Goal: Task Accomplishment & Management: Manage account settings

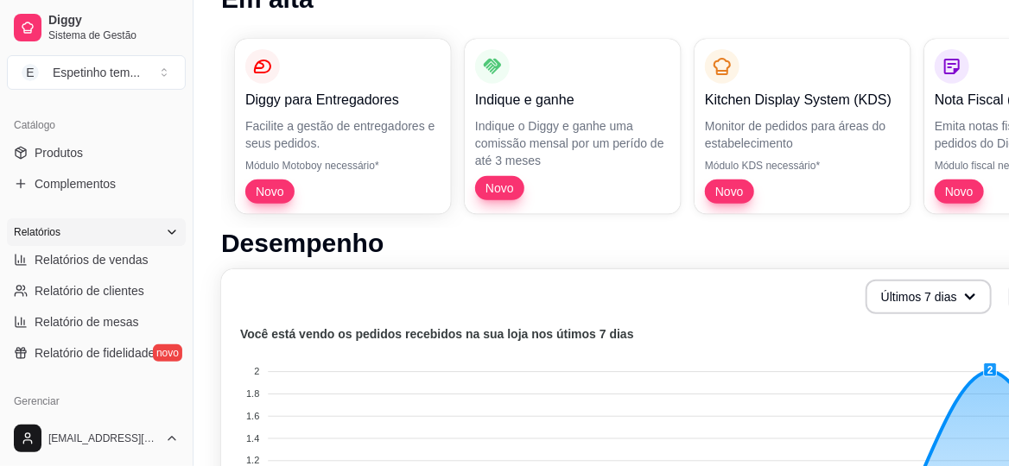
scroll to position [431, 0]
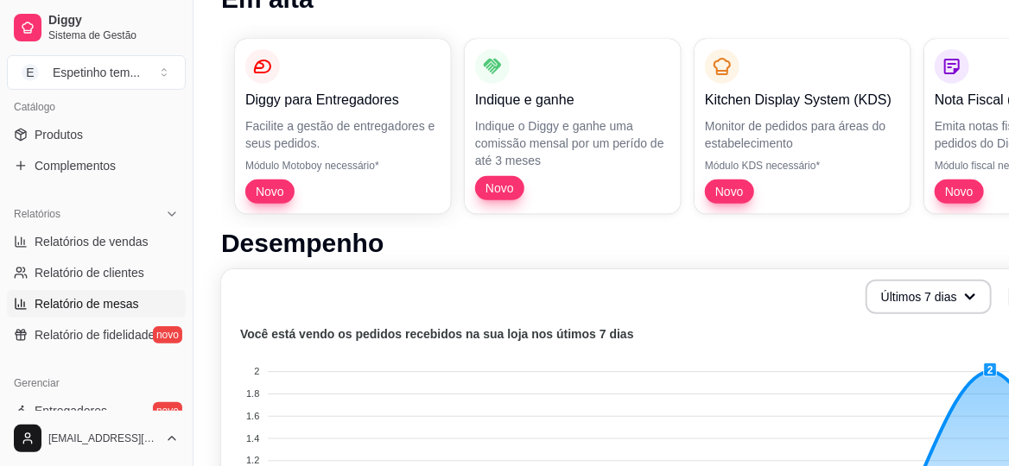
click at [117, 297] on span "Relatório de mesas" at bounding box center [87, 303] width 104 height 17
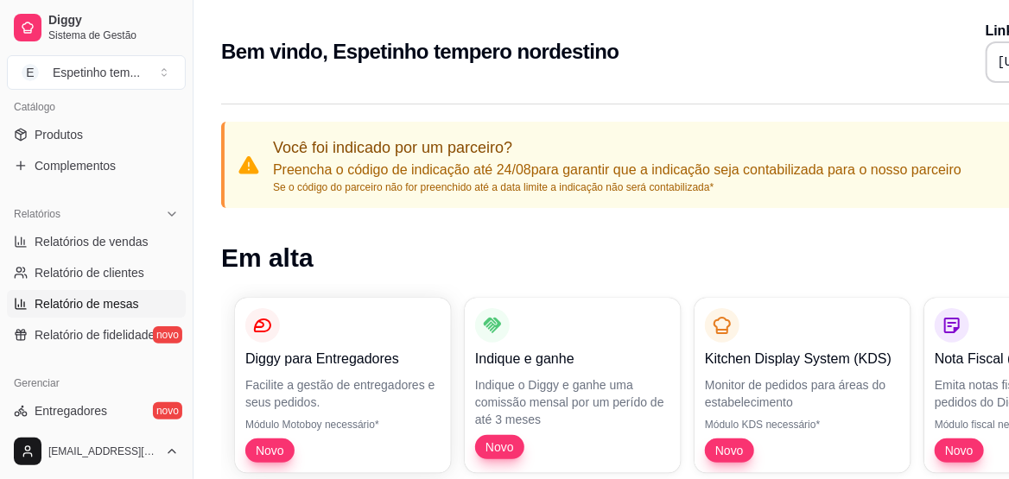
select select "TOTAL_OF_ORDERS"
select select "7"
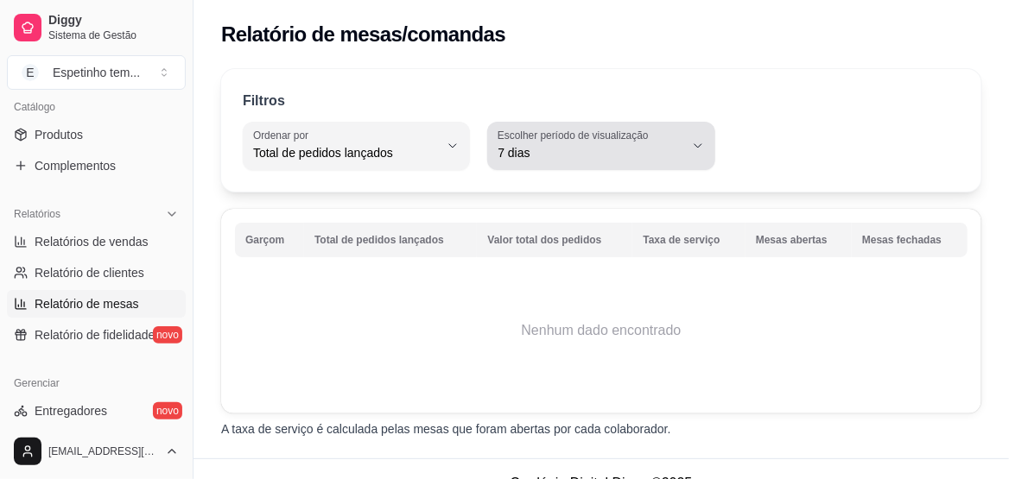
click at [562, 144] on span "7 dias" at bounding box center [590, 152] width 186 height 17
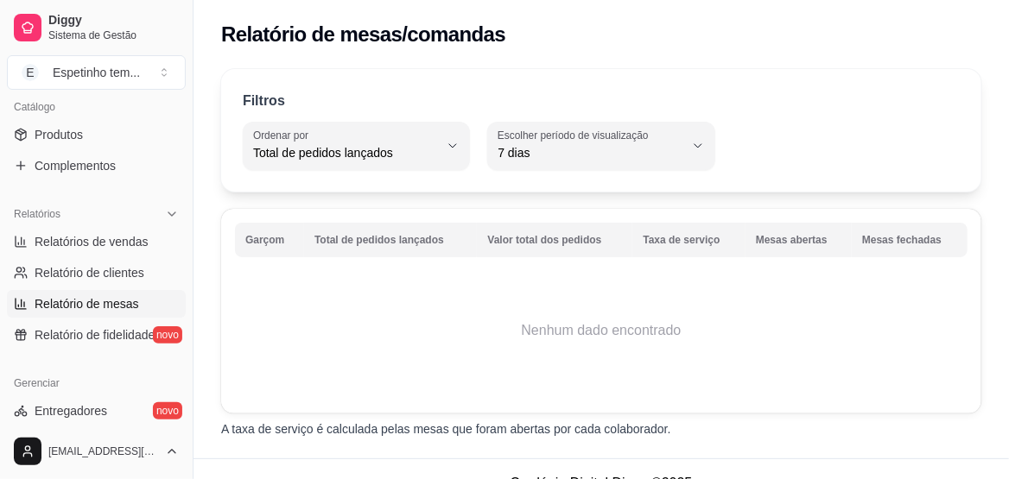
click at [706, 95] on div "Filtros" at bounding box center [601, 101] width 717 height 21
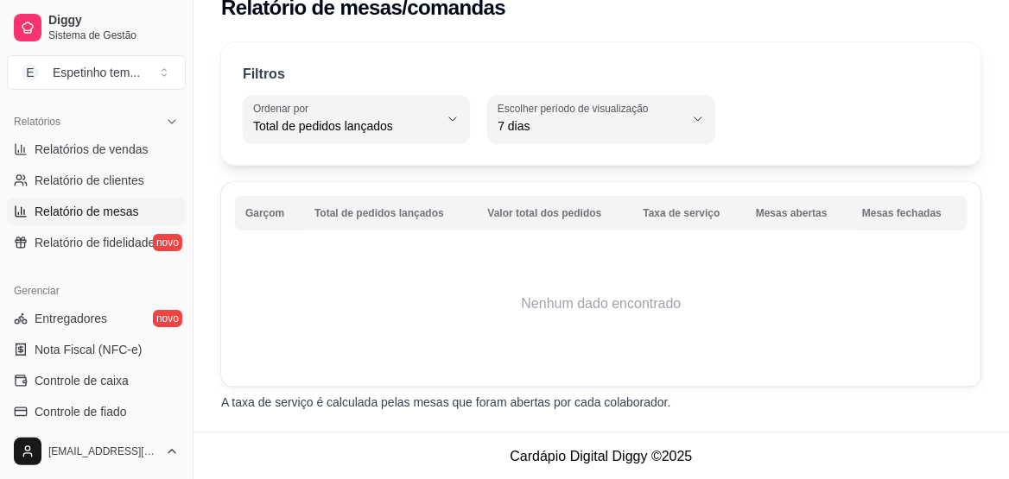
scroll to position [502, 0]
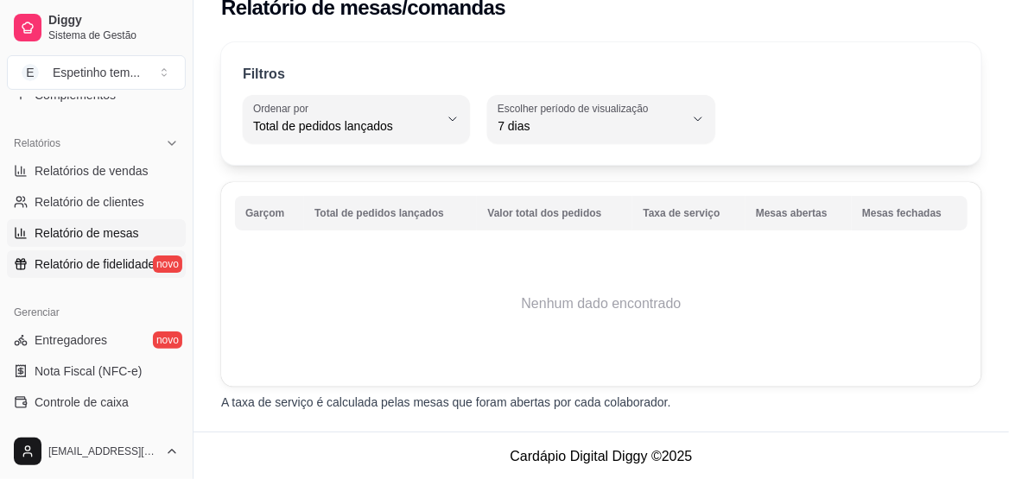
click at [64, 252] on link "Relatório de fidelidade novo" at bounding box center [96, 264] width 179 height 28
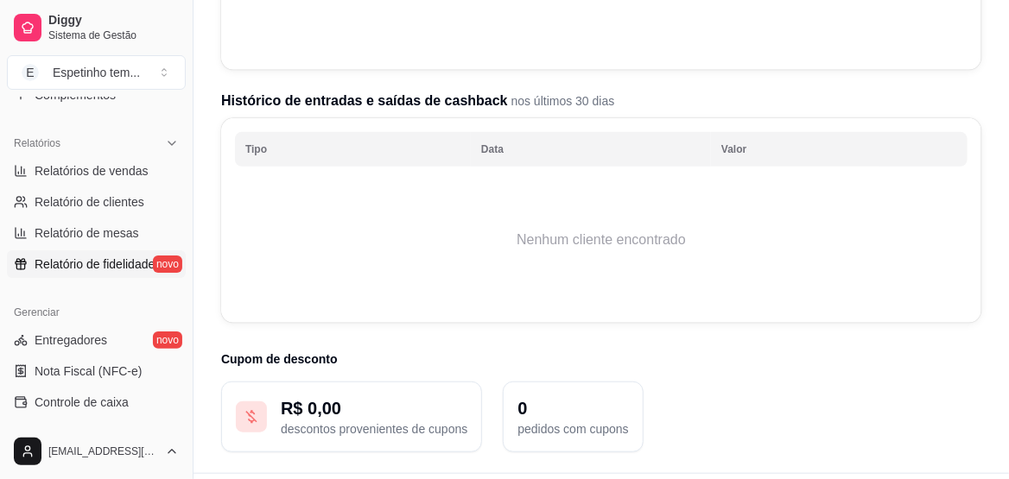
scroll to position [429, 0]
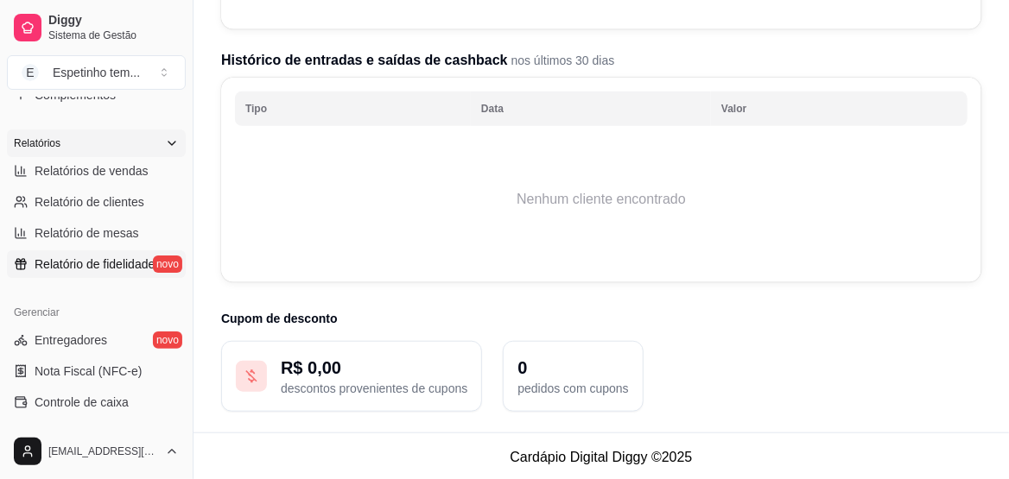
click at [146, 136] on div "Relatórios" at bounding box center [96, 144] width 179 height 28
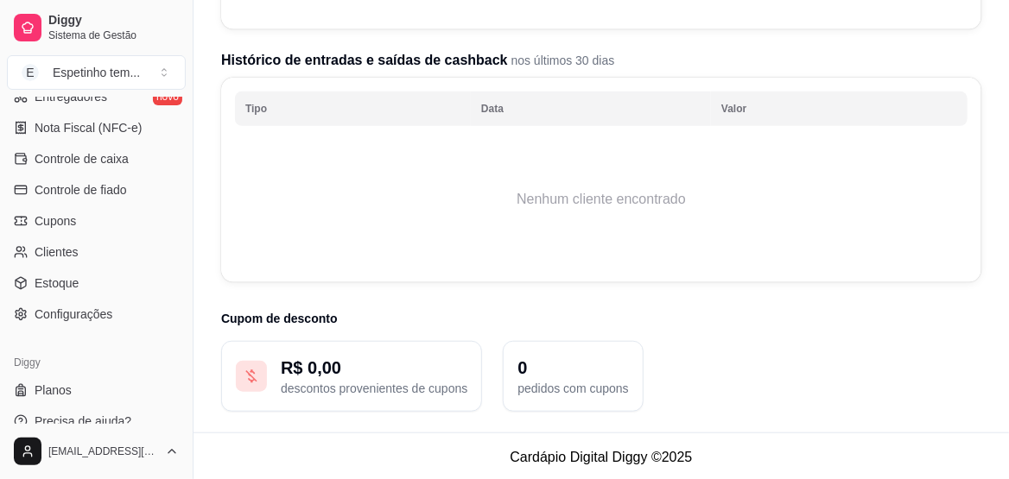
scroll to position [640, 0]
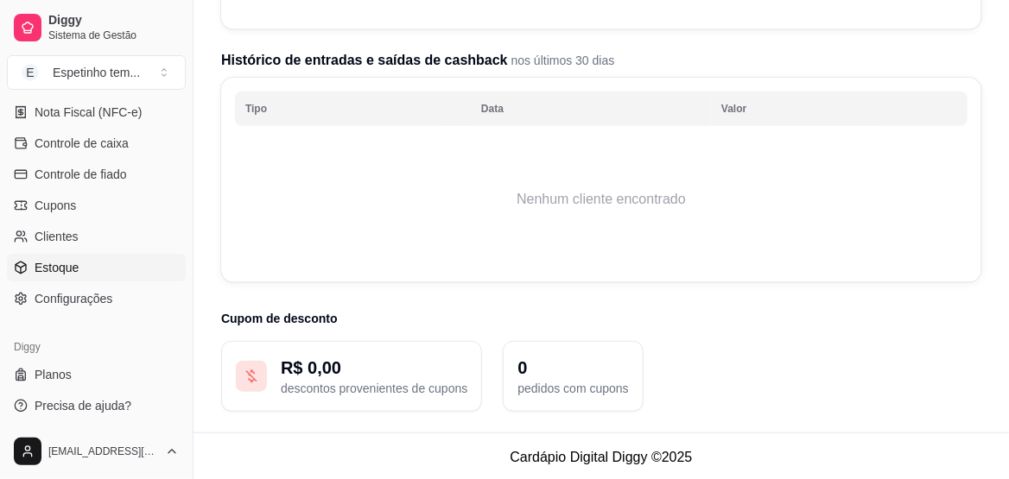
click at [46, 261] on span "Estoque" at bounding box center [57, 267] width 44 height 17
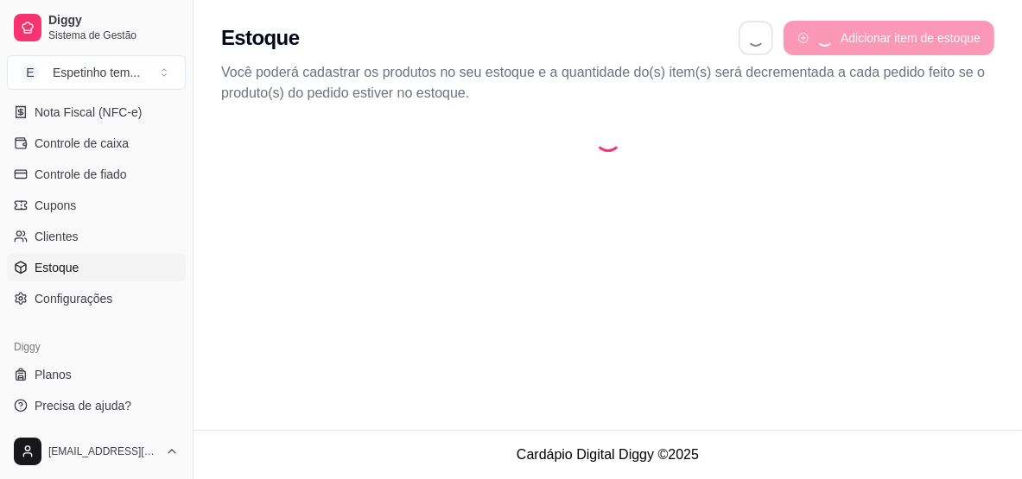
select select "QUANTITY_ORDER"
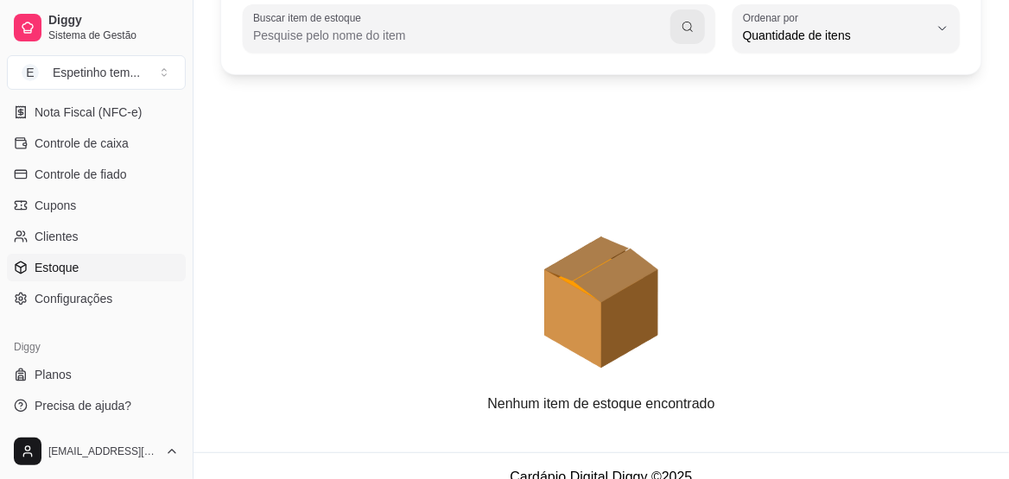
scroll to position [193, 0]
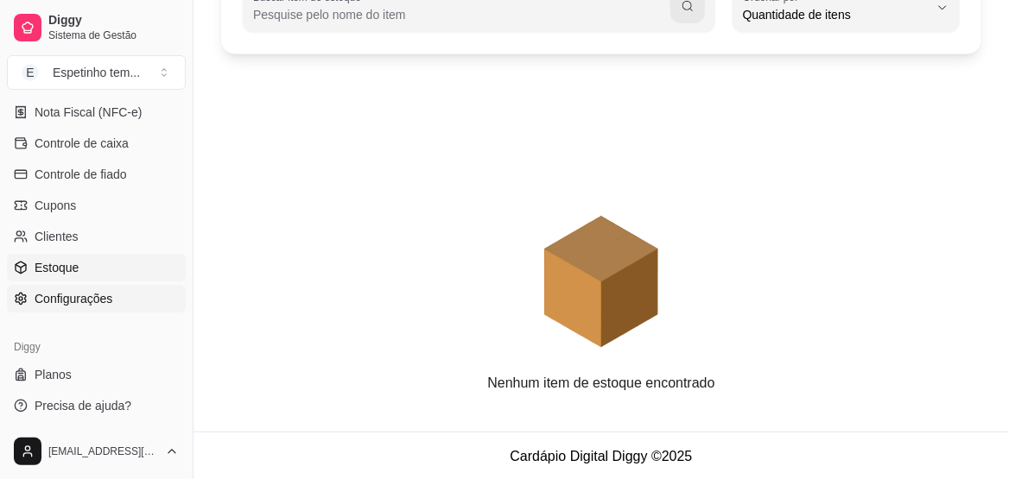
click at [79, 285] on link "Configurações" at bounding box center [96, 299] width 179 height 28
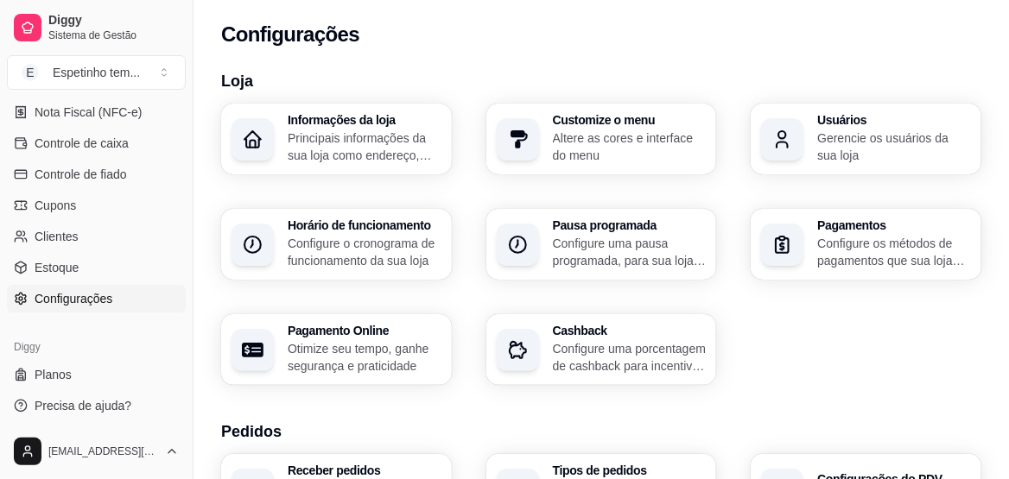
click at [383, 349] on p "Otimize seu tempo, ganhe segurança e praticidade" at bounding box center [365, 357] width 154 height 35
select select "4.98"
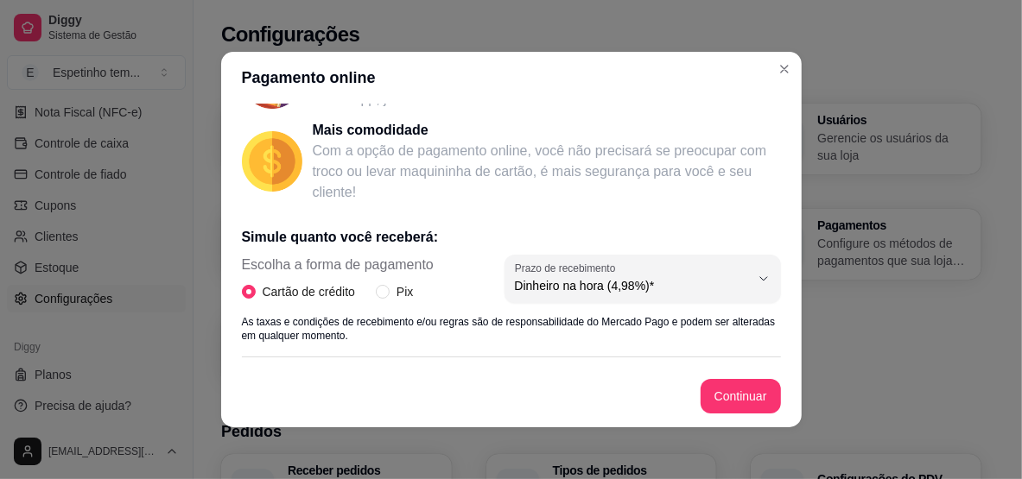
scroll to position [345, 0]
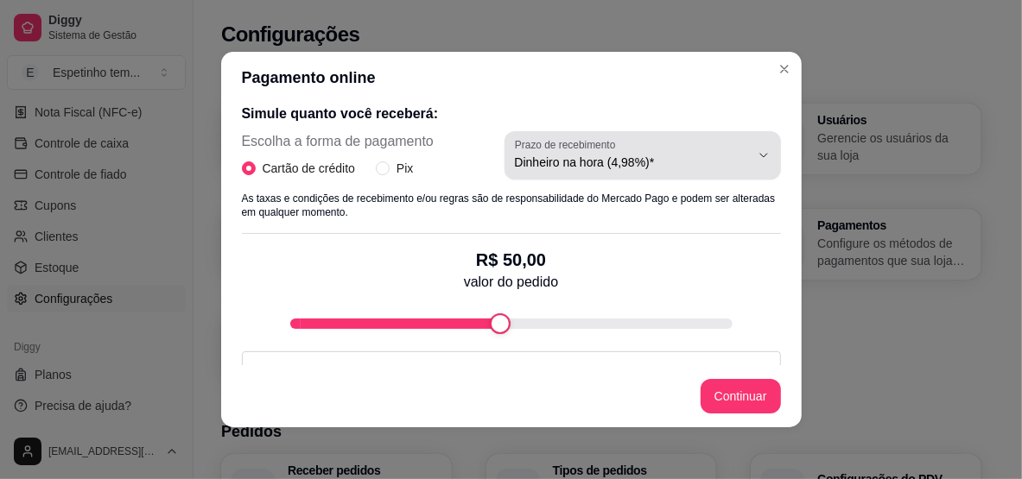
click at [683, 154] on span "Dinheiro na hora (4,98%)*" at bounding box center [632, 162] width 235 height 17
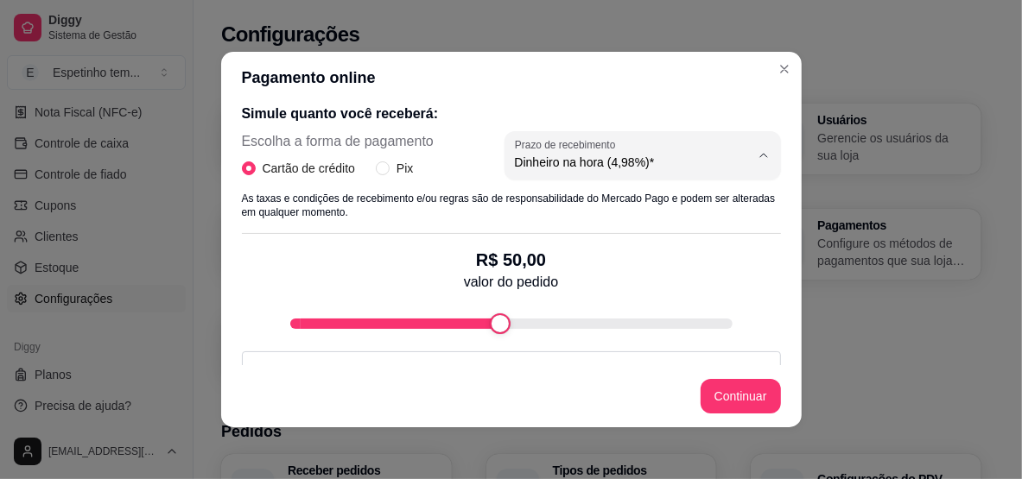
click at [624, 117] on p "Simule quanto você receberá:" at bounding box center [511, 114] width 539 height 21
click at [389, 168] on span "Pix" at bounding box center [404, 168] width 30 height 19
click at [389, 168] on input "Pix" at bounding box center [383, 168] width 14 height 14
radio input "true"
radio input "false"
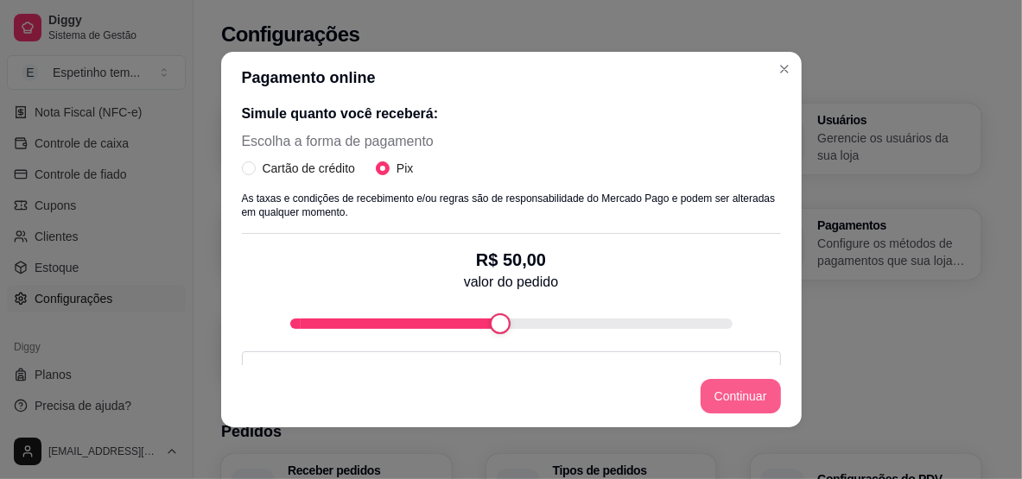
click at [728, 383] on button "Continuar" at bounding box center [740, 396] width 80 height 35
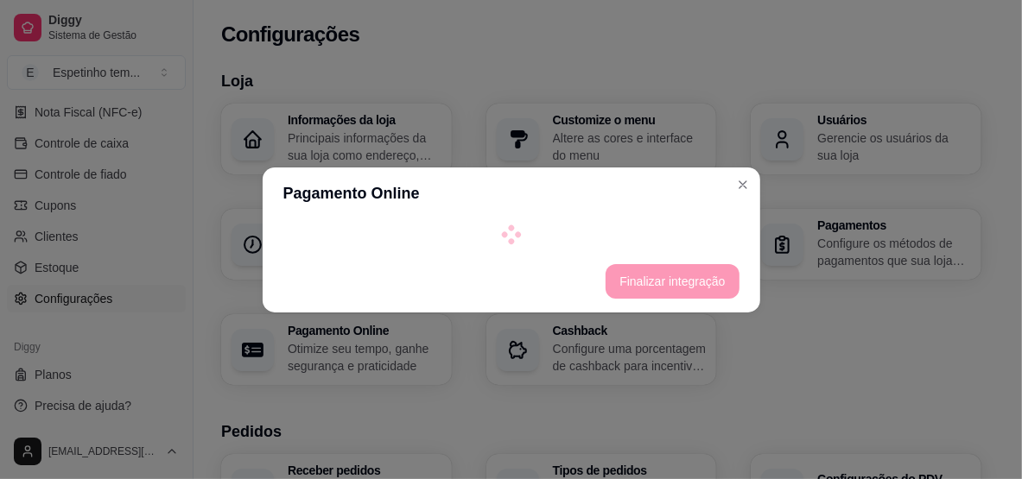
select select "4.98"
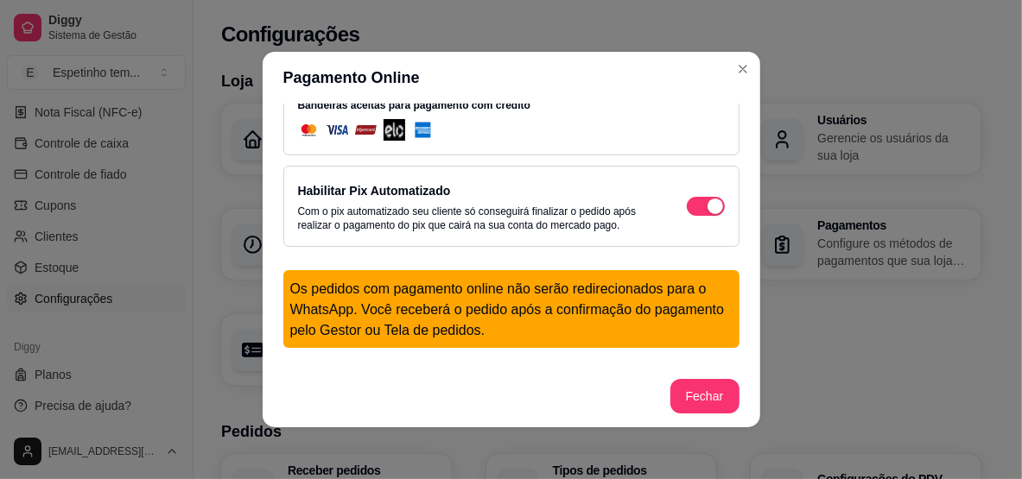
scroll to position [0, 0]
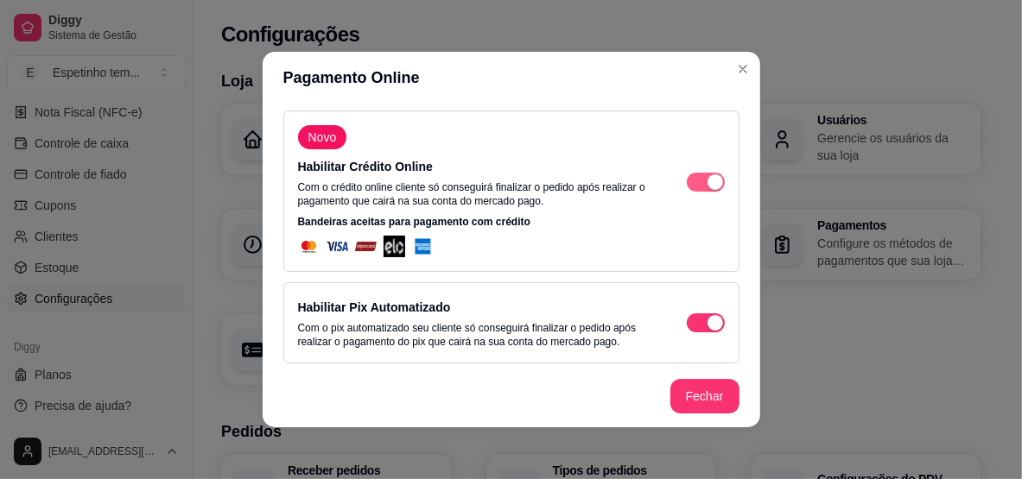
click at [687, 187] on span "button" at bounding box center [706, 182] width 38 height 19
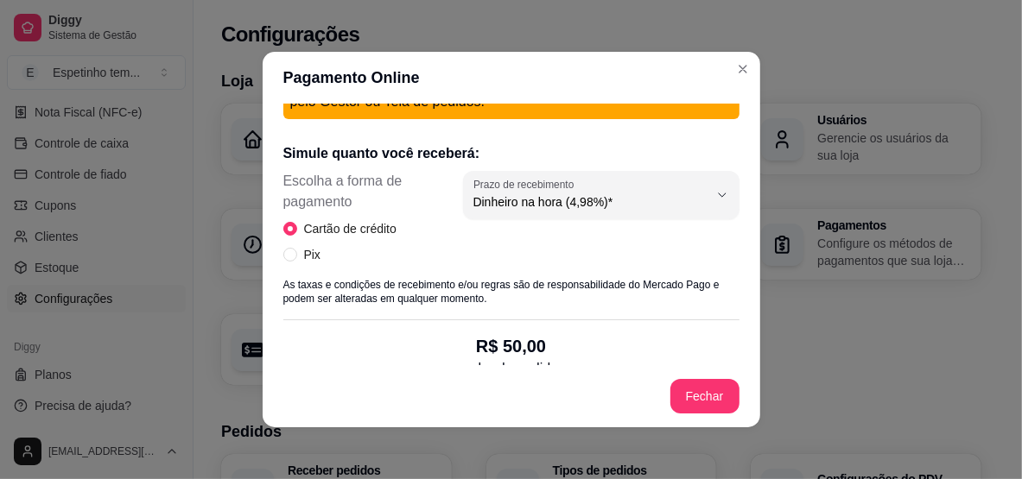
scroll to position [259, 0]
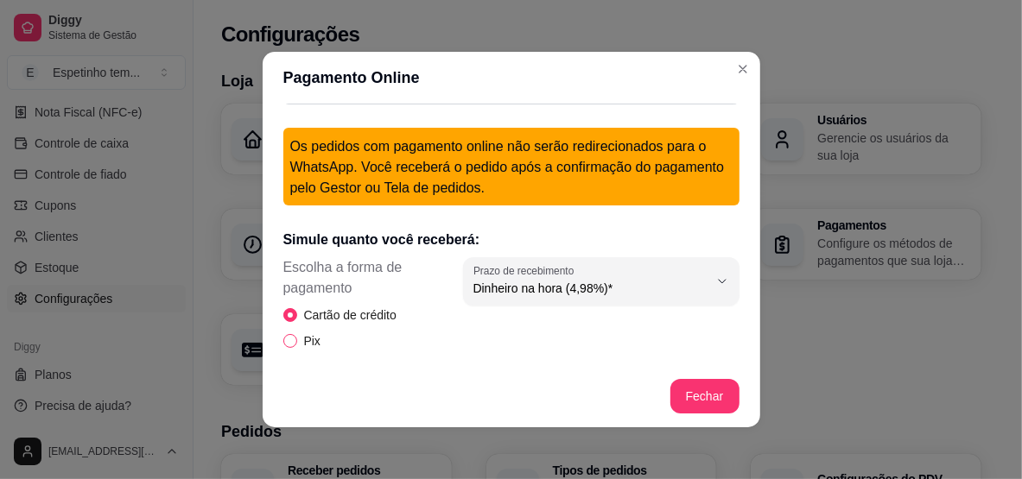
click at [297, 337] on span "Pix" at bounding box center [312, 341] width 30 height 19
click at [293, 337] on input "Pix" at bounding box center [290, 341] width 14 height 14
radio input "true"
radio input "false"
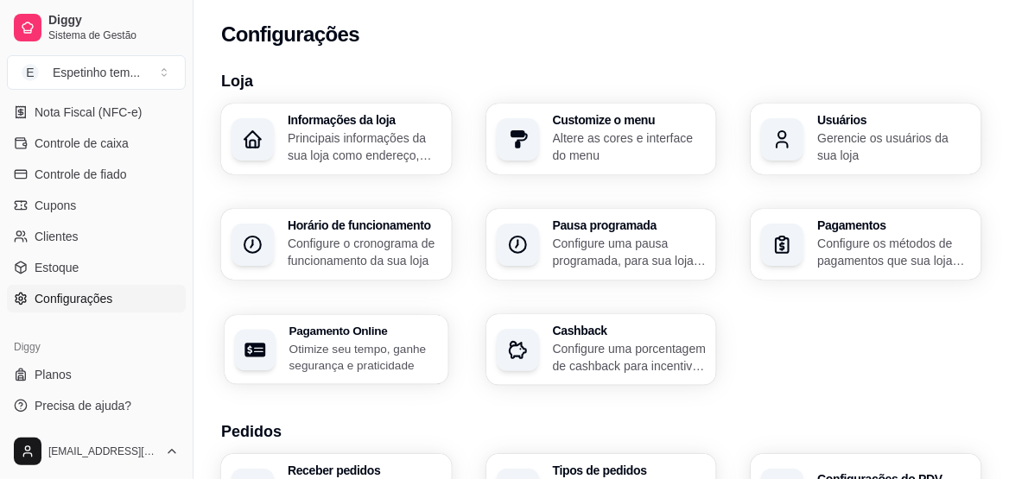
click at [366, 353] on p "Otimize seu tempo, ganhe segurança e praticidade" at bounding box center [363, 357] width 149 height 34
select select "4.98"
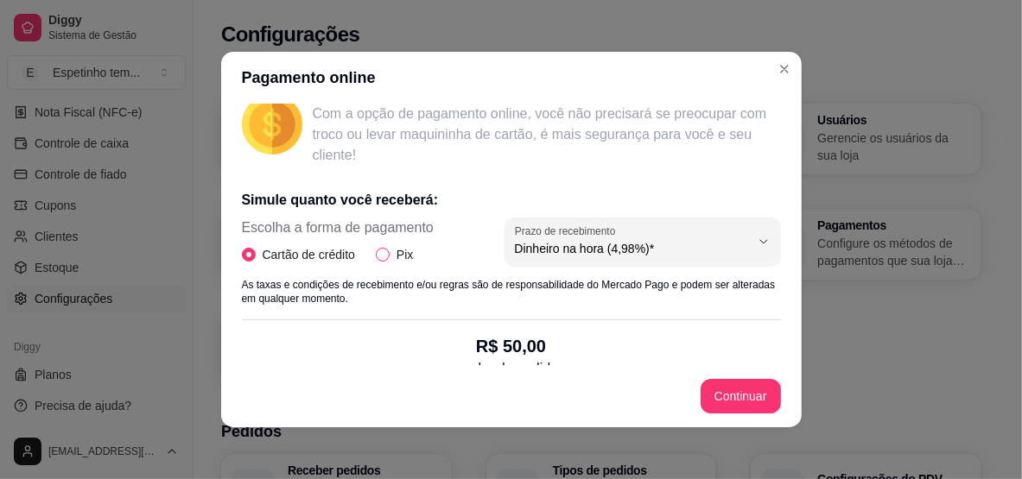
click at [383, 251] on input "Pix" at bounding box center [383, 255] width 14 height 14
radio input "true"
radio input "false"
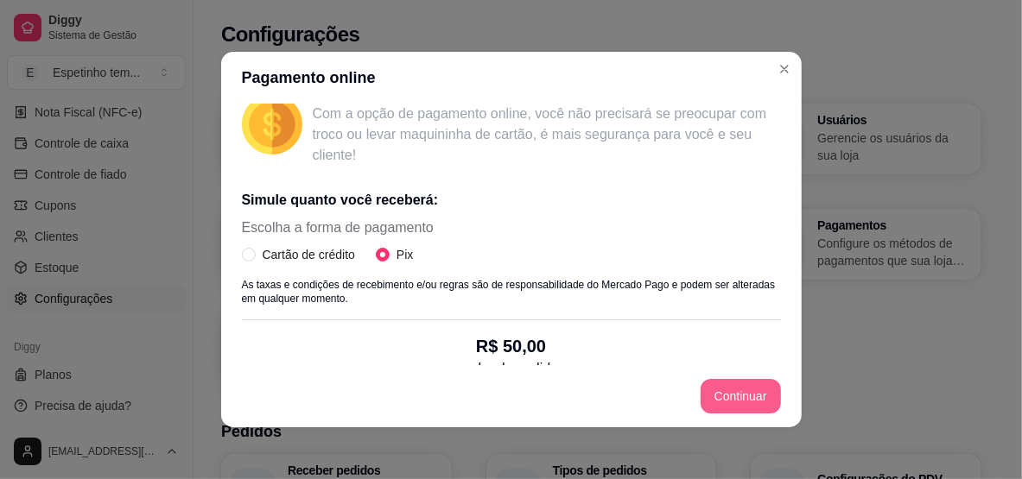
click at [746, 398] on button "Continuar" at bounding box center [740, 396] width 80 height 35
select select "4.98"
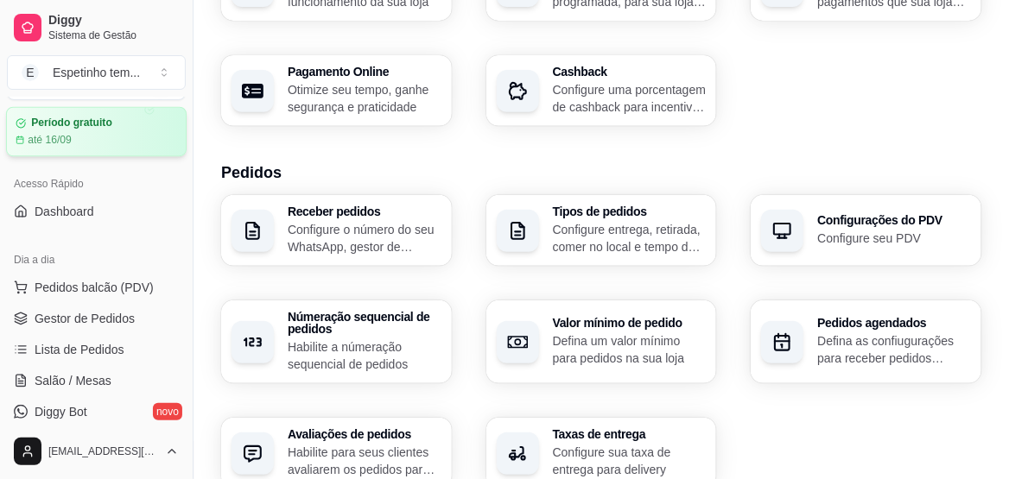
scroll to position [0, 0]
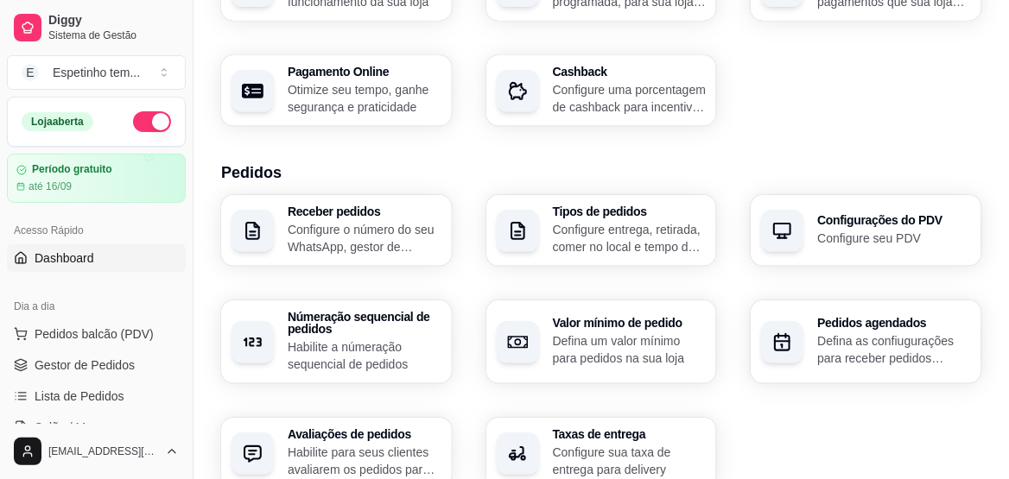
click at [75, 253] on span "Dashboard" at bounding box center [65, 258] width 60 height 17
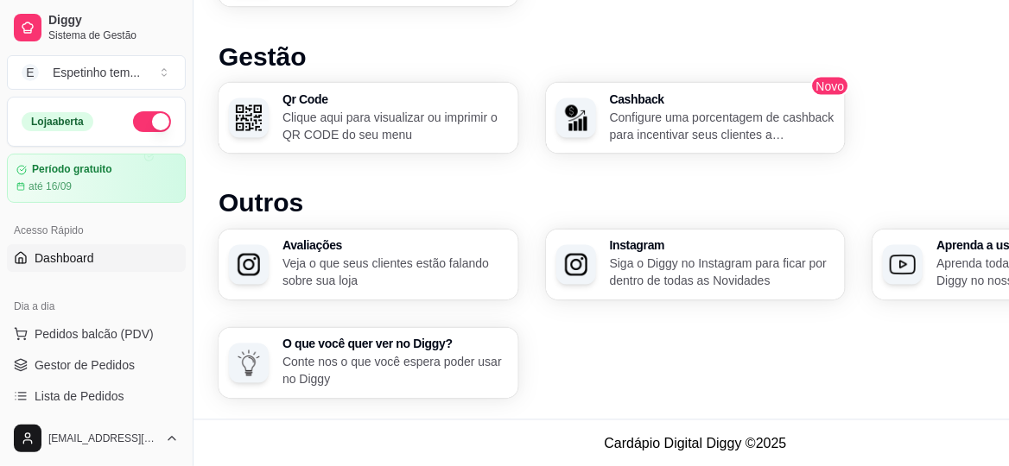
scroll to position [1174, 0]
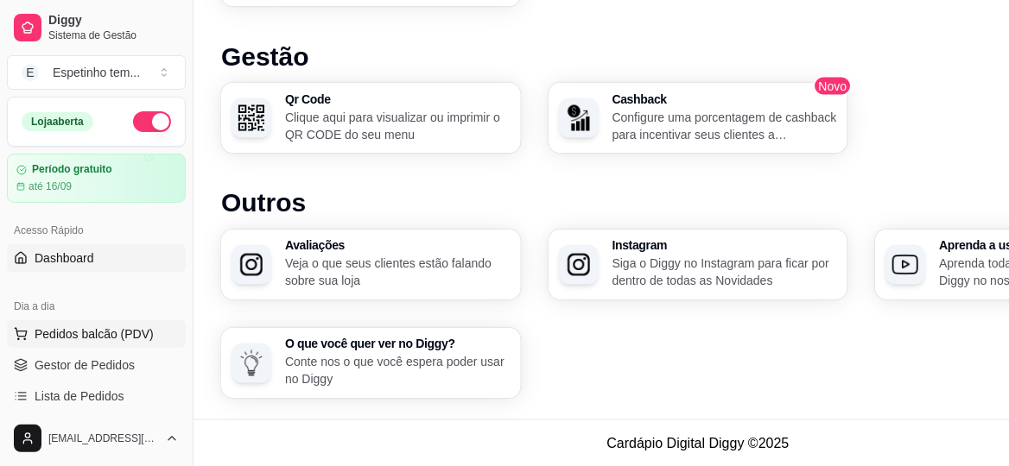
click at [101, 326] on span "Pedidos balcão (PDV)" at bounding box center [94, 334] width 119 height 17
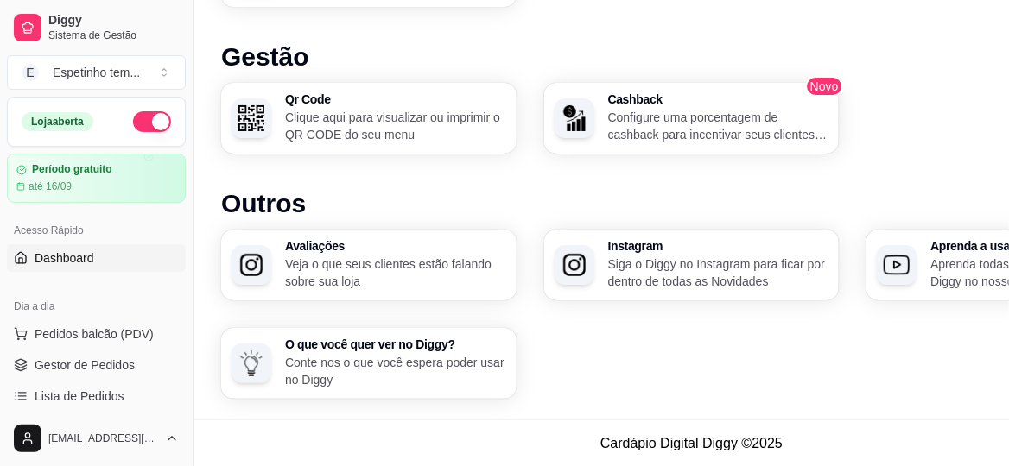
scroll to position [1161, 0]
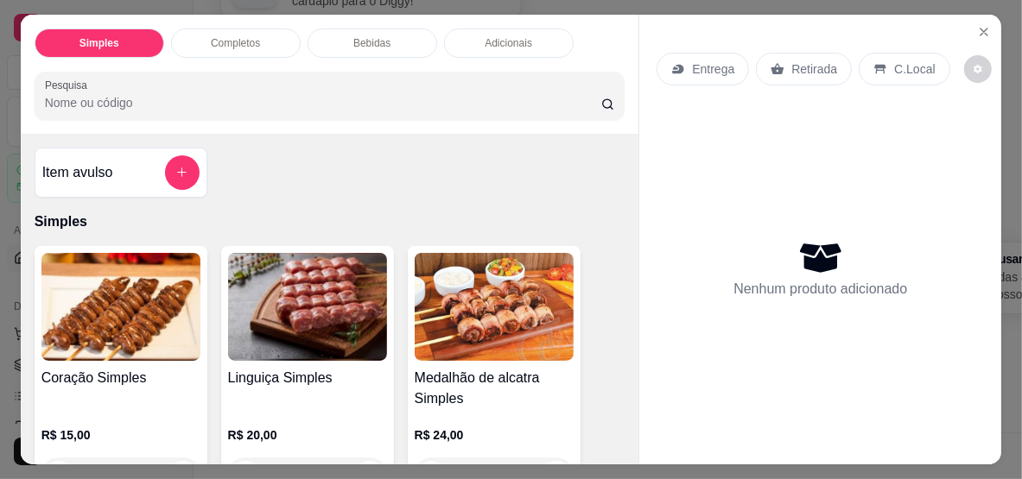
click at [706, 66] on p "Entrega" at bounding box center [713, 68] width 42 height 17
click at [981, 18] on button "Close" at bounding box center [984, 32] width 28 height 28
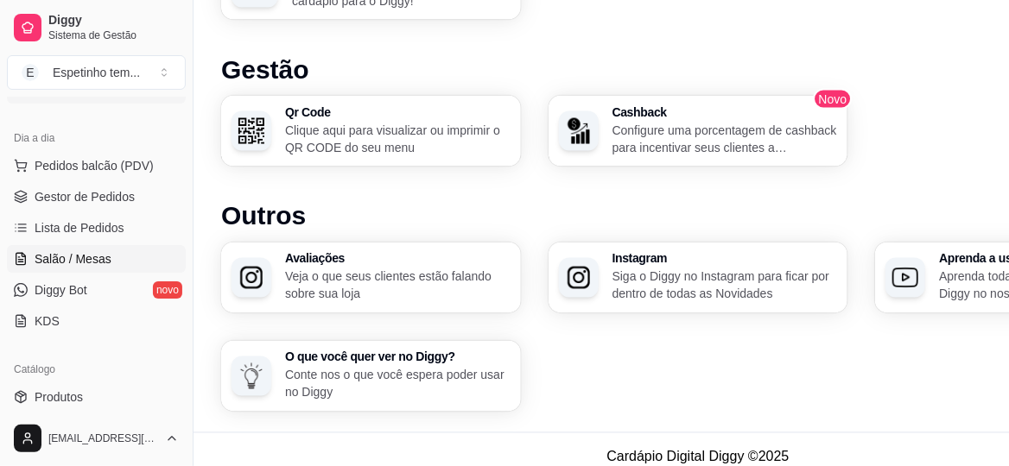
scroll to position [259, 0]
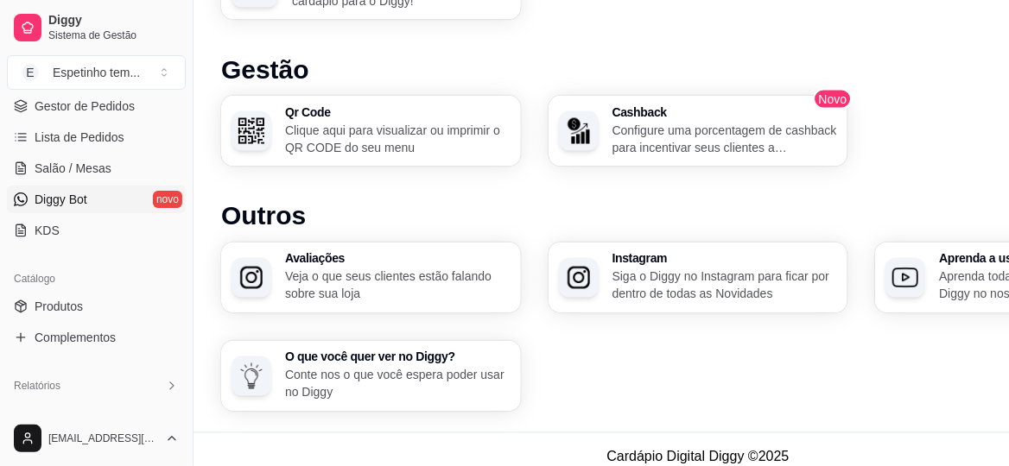
click at [108, 198] on link "Diggy Bot novo" at bounding box center [96, 200] width 179 height 28
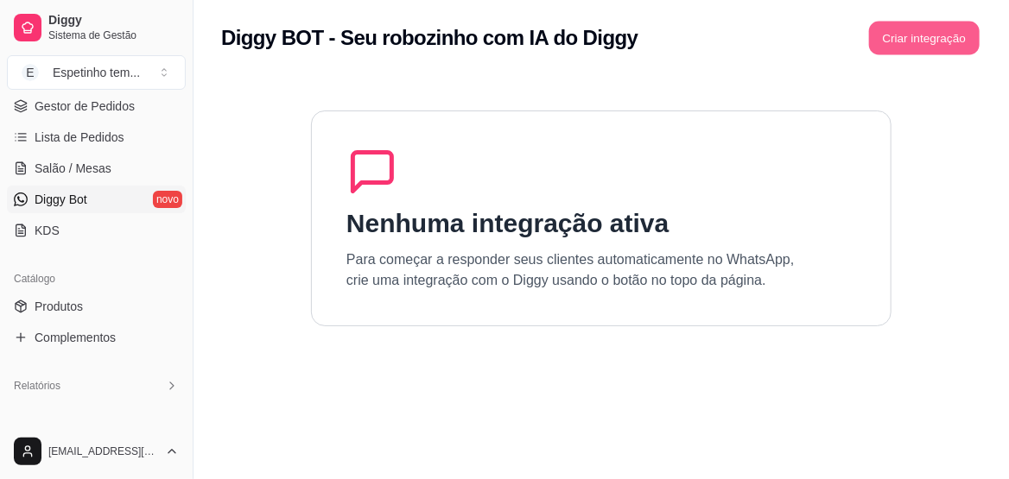
click at [895, 46] on button "Criar integração" at bounding box center [924, 39] width 111 height 34
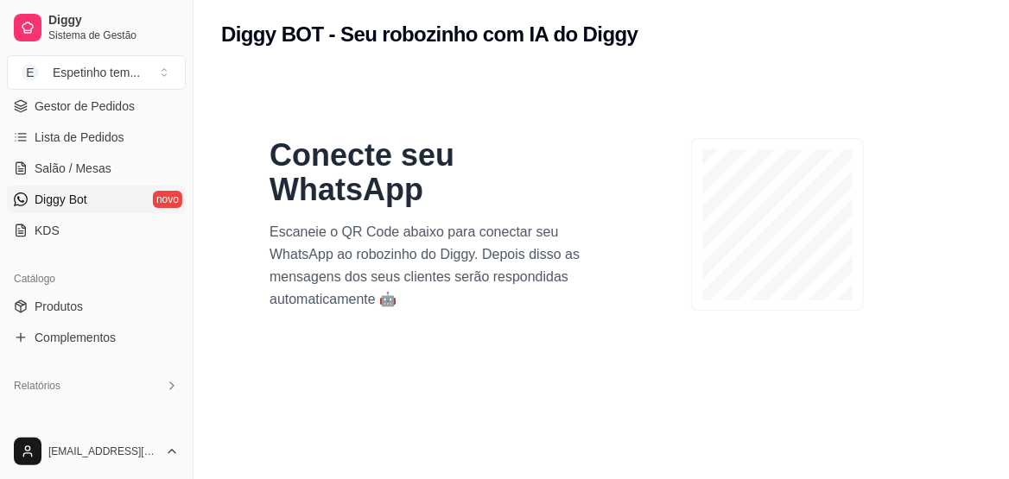
drag, startPoint x: 681, startPoint y: 375, endPoint x: 408, endPoint y: 189, distance: 330.8
click at [408, 189] on h1 "Conecte seu WhatsApp" at bounding box center [424, 172] width 311 height 69
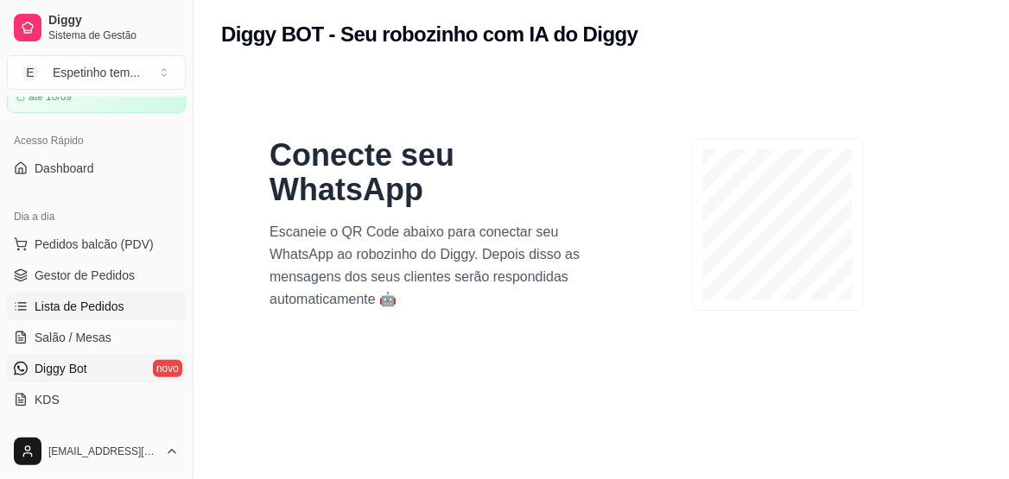
scroll to position [85, 0]
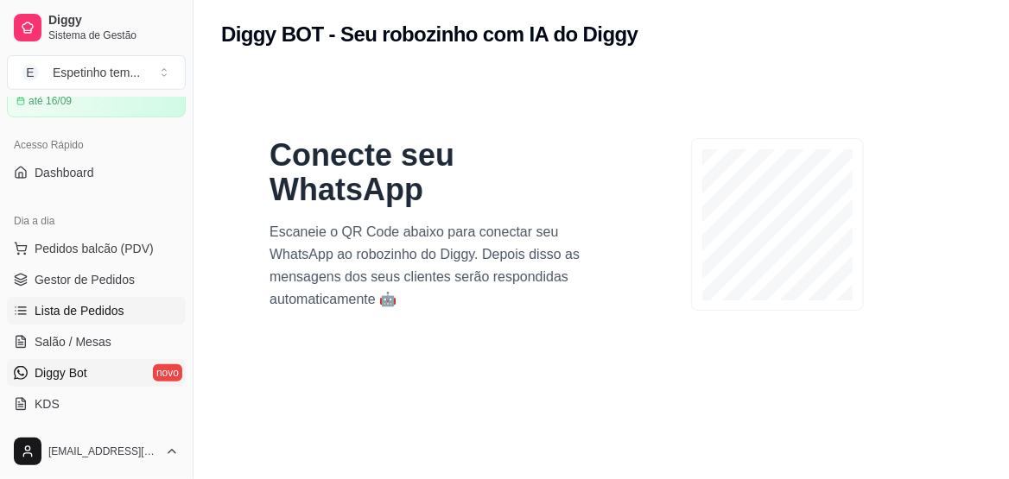
click at [104, 307] on span "Lista de Pedidos" at bounding box center [80, 310] width 90 height 17
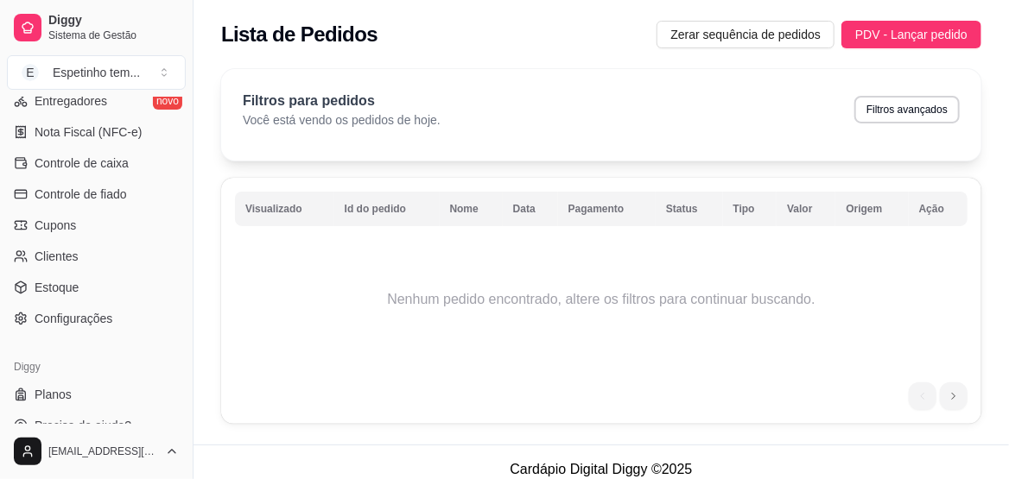
scroll to position [640, 0]
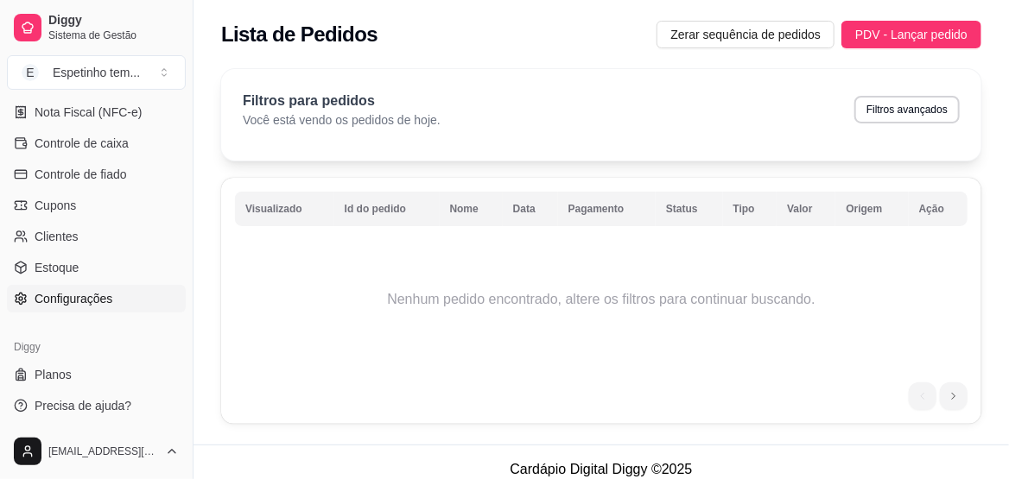
click at [66, 305] on span "Configurações" at bounding box center [74, 298] width 78 height 17
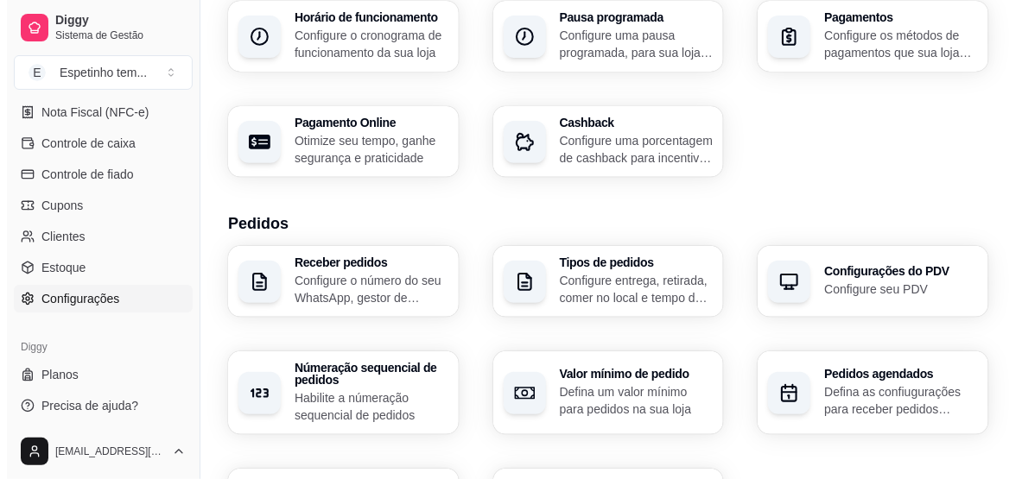
scroll to position [259, 0]
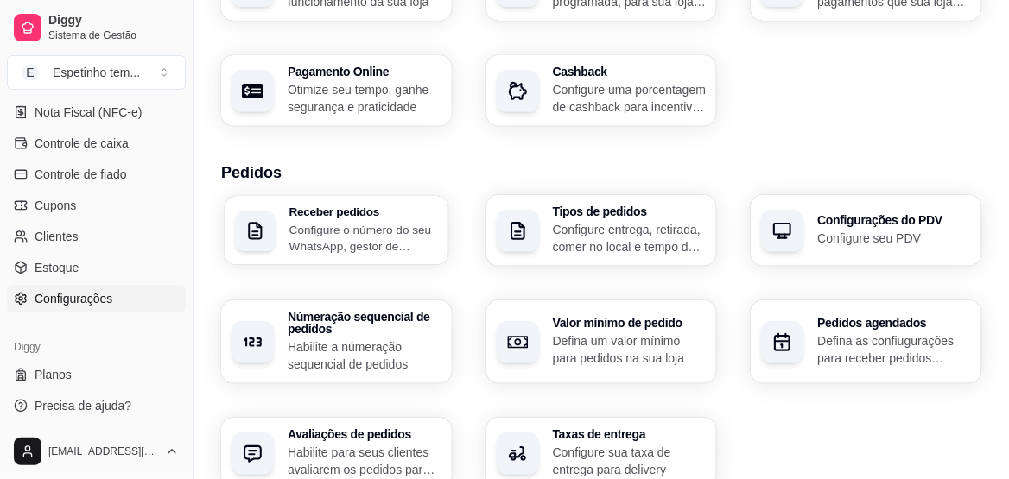
click at [332, 218] on h3 "Receber pedidos" at bounding box center [363, 212] width 149 height 12
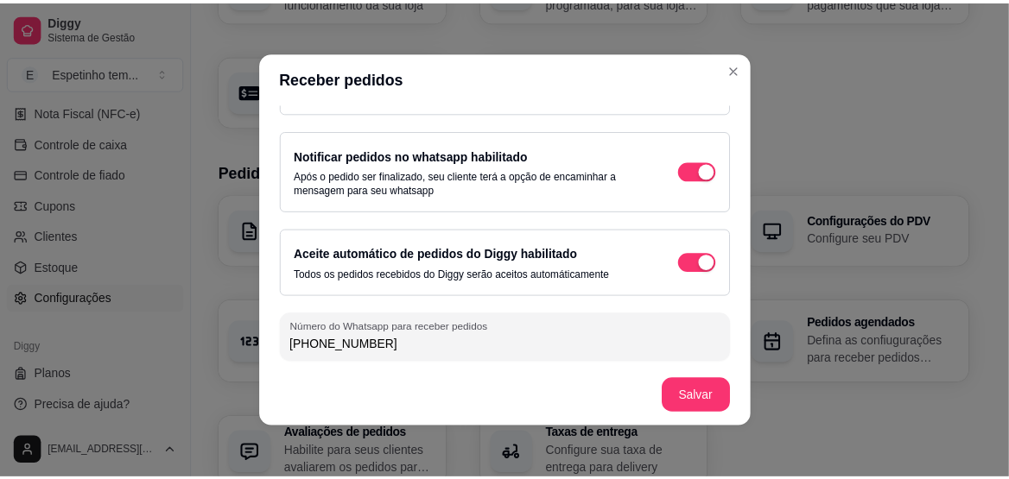
scroll to position [3, 0]
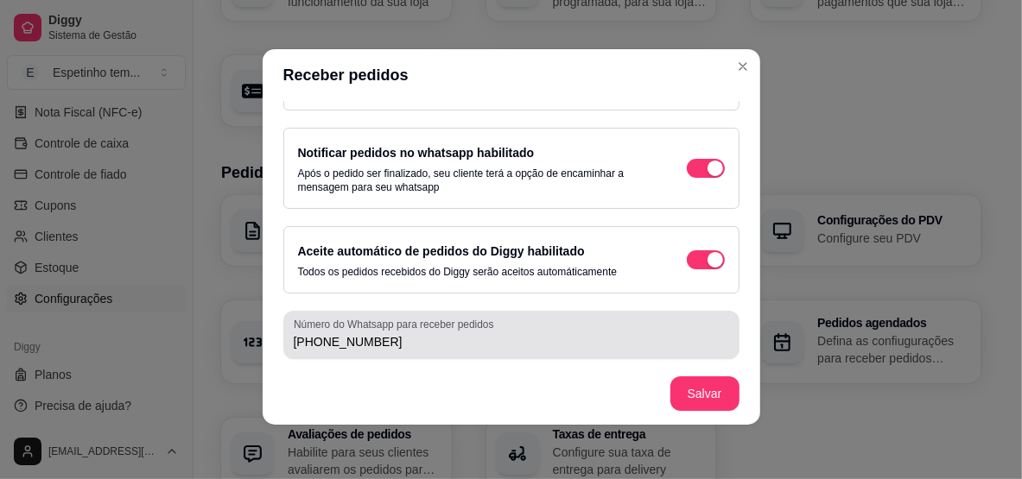
click at [472, 326] on label "Número do Whatsapp para receber pedidos" at bounding box center [397, 324] width 206 height 15
click at [472, 333] on input "(65) 9 9256-2840" at bounding box center [511, 341] width 435 height 17
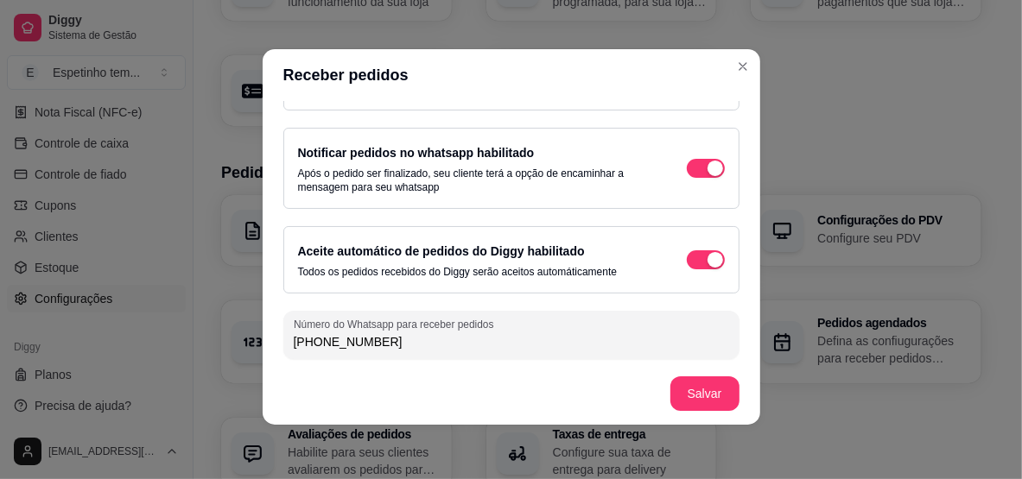
type input "(65) 9 9302-5888"
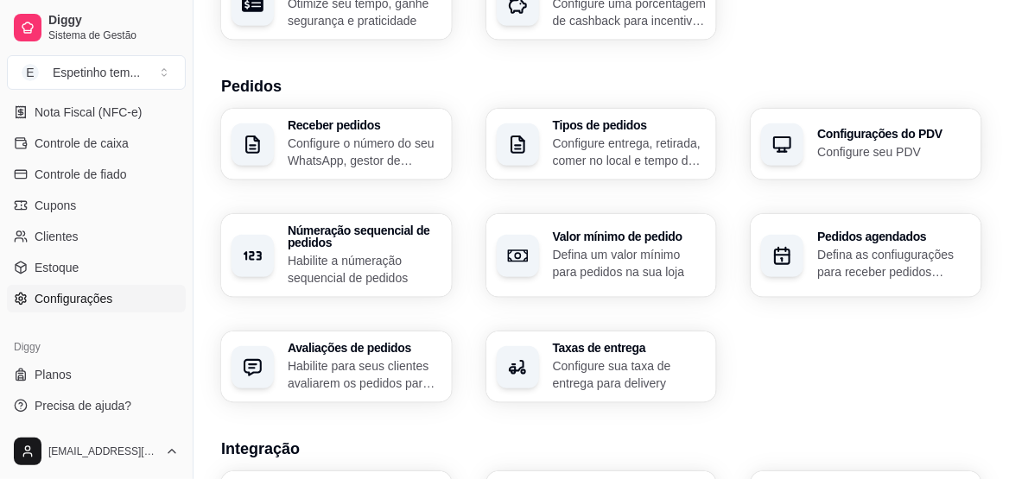
scroll to position [431, 0]
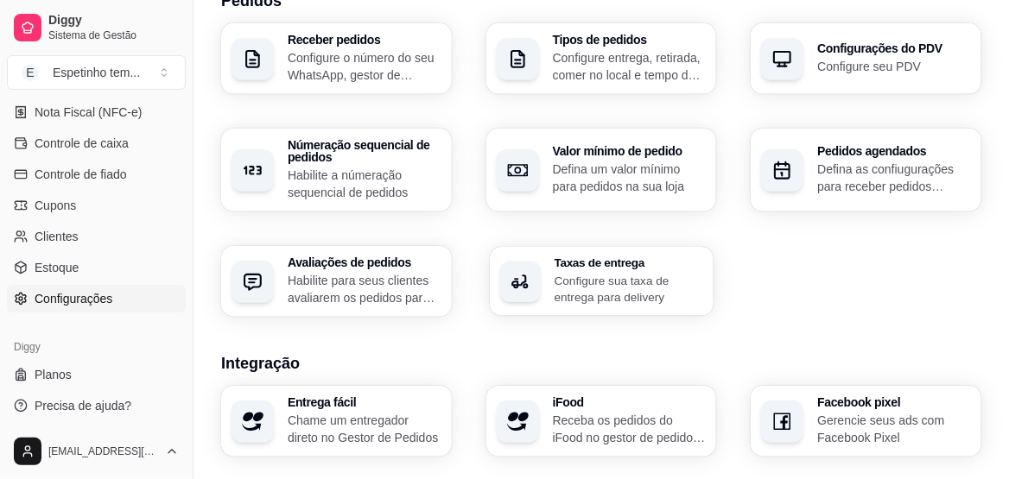
click at [660, 294] on p "Configure sua taxa de entrega para delivery" at bounding box center [628, 289] width 149 height 34
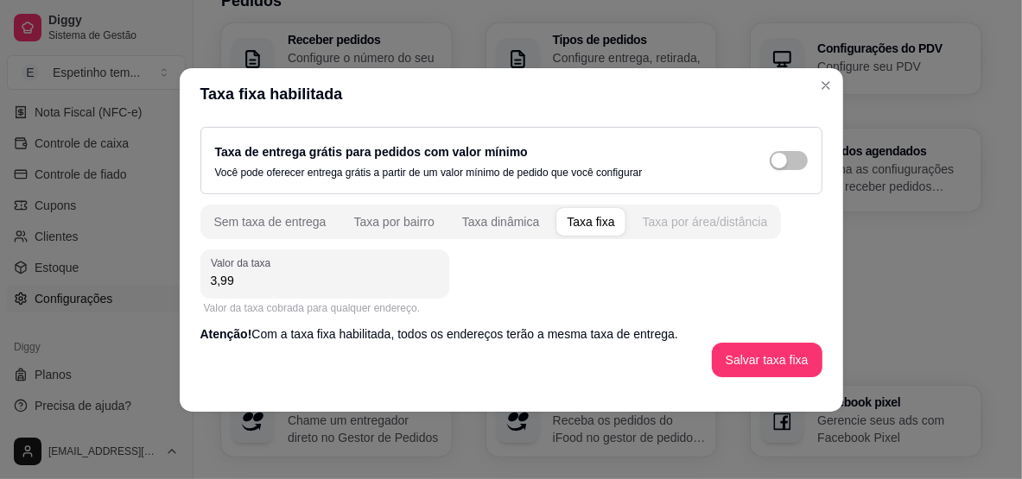
click at [649, 221] on div "Taxa por área/distância" at bounding box center [705, 221] width 125 height 17
click at [649, 180] on div "Taxa de entrega grátis para pedidos com valor mínimo Você pode oferecer entrega…" at bounding box center [511, 161] width 592 height 38
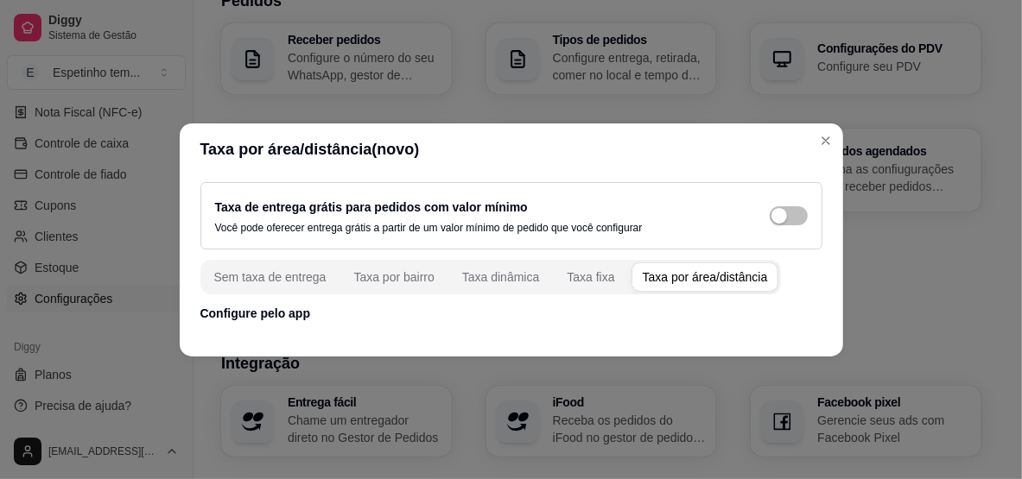
click at [719, 269] on div "Taxa por área/distância" at bounding box center [705, 277] width 125 height 17
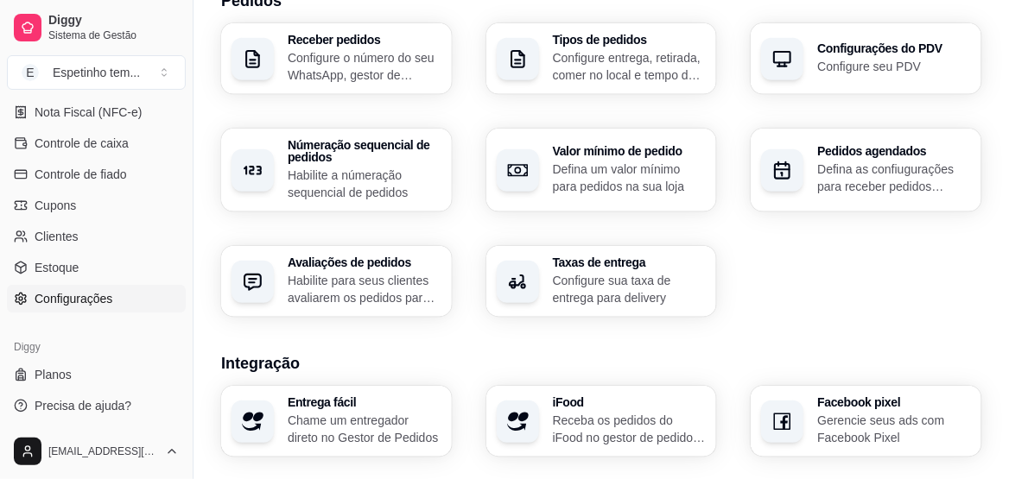
click at [825, 132] on div "Pedidos agendados Defina as confiugurações para receber pedidos agendados" at bounding box center [865, 170] width 231 height 83
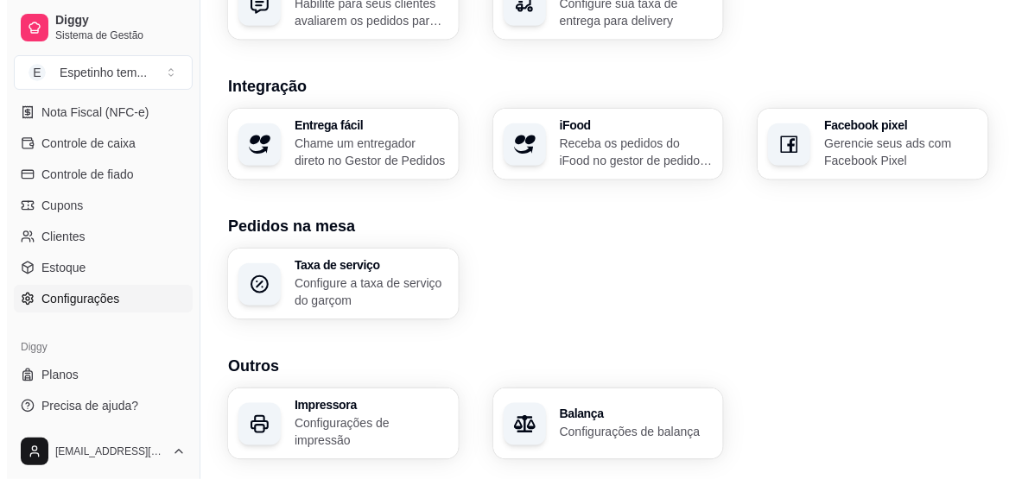
scroll to position [750, 0]
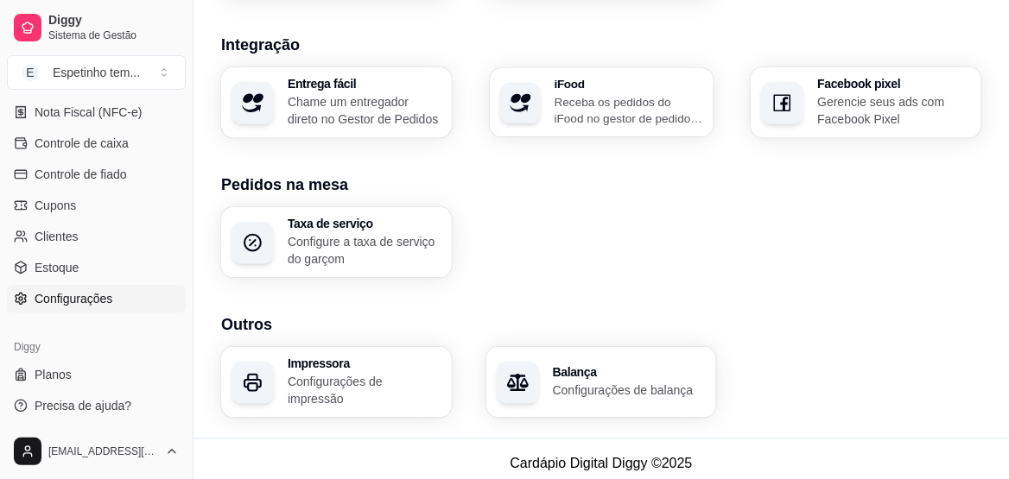
click at [639, 117] on p "Receba os pedidos do iFood no gestor de pedidos do Diggy" at bounding box center [628, 110] width 149 height 34
click at [358, 365] on h3 "Impressora" at bounding box center [363, 364] width 149 height 12
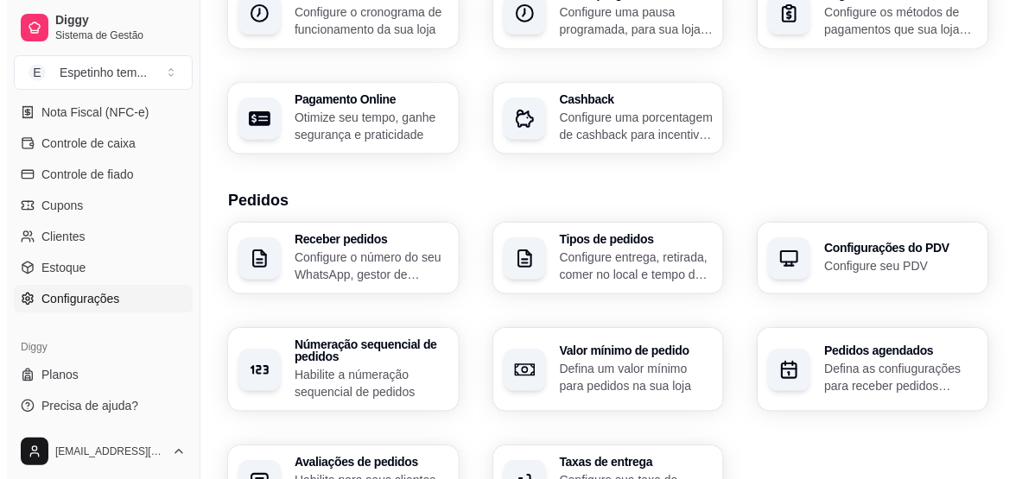
scroll to position [318, 0]
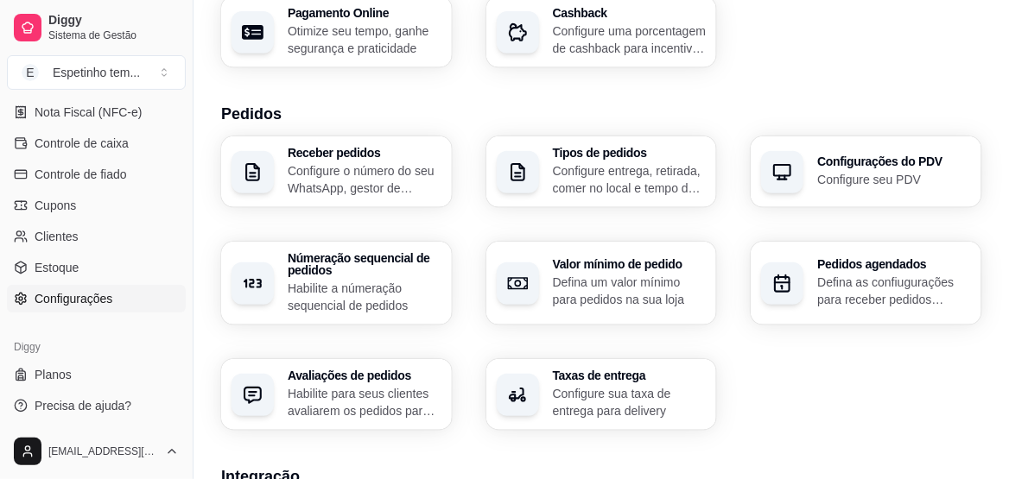
click at [373, 158] on h3 "Receber pedidos" at bounding box center [365, 153] width 154 height 12
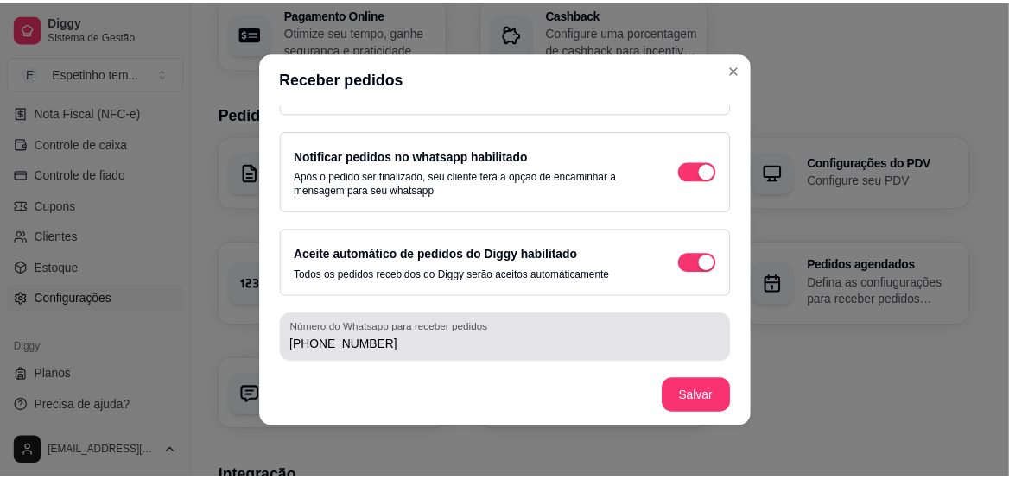
scroll to position [3, 0]
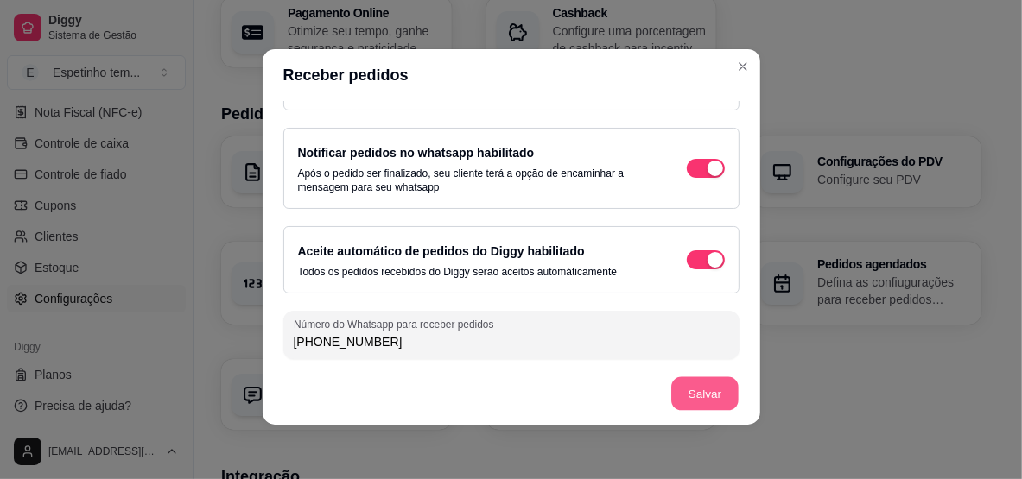
click at [693, 389] on footer "Salvar" at bounding box center [511, 394] width 497 height 62
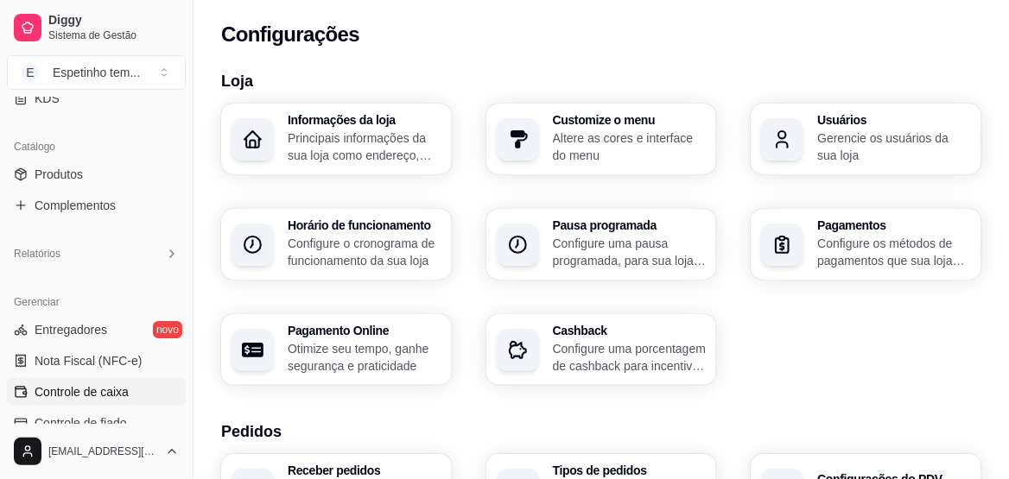
scroll to position [294, 0]
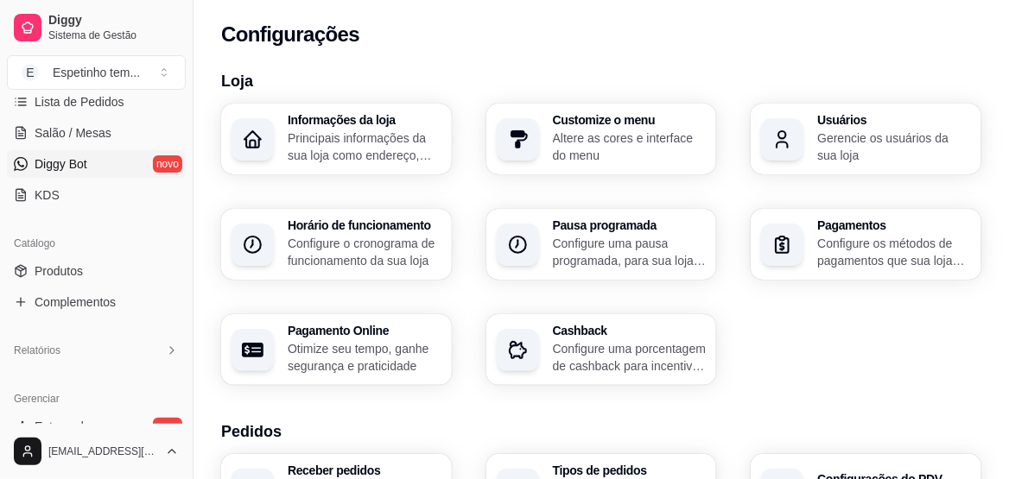
click at [115, 158] on link "Diggy Bot novo" at bounding box center [96, 164] width 179 height 28
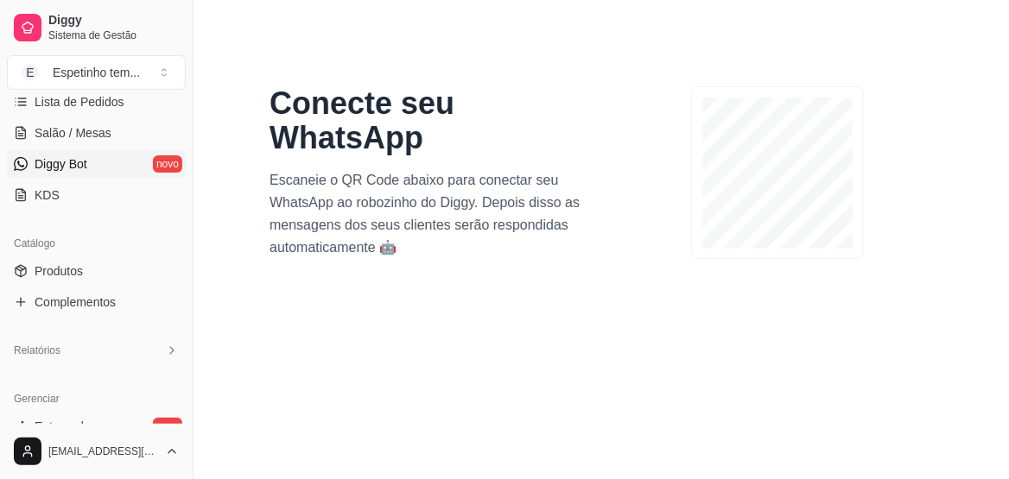
scroll to position [85, 0]
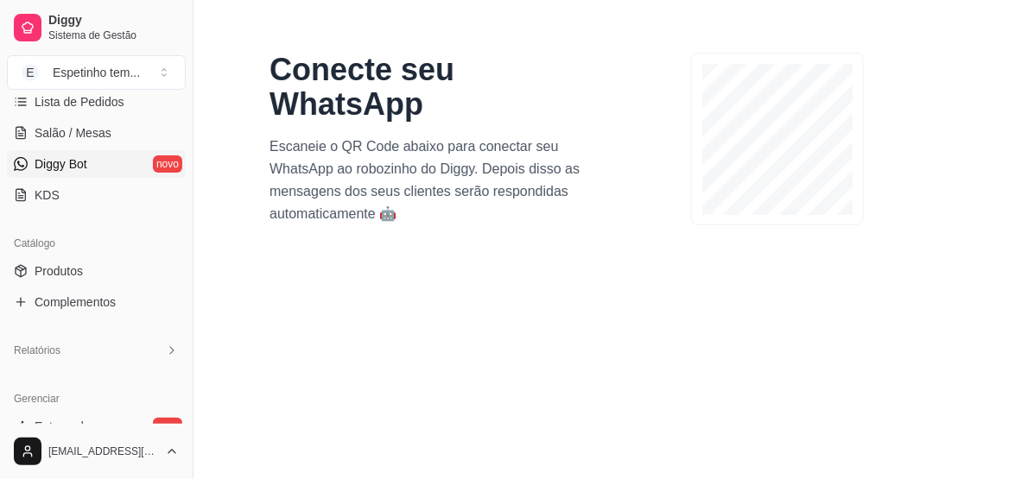
click at [718, 244] on div "Conecte seu WhatsApp Escaneie o QR Code abaixo para conectar seu WhatsApp ao ro…" at bounding box center [601, 139] width 732 height 242
click at [723, 215] on div at bounding box center [777, 139] width 173 height 173
click at [724, 215] on div at bounding box center [777, 139] width 173 height 173
click at [725, 215] on div at bounding box center [777, 139] width 173 height 173
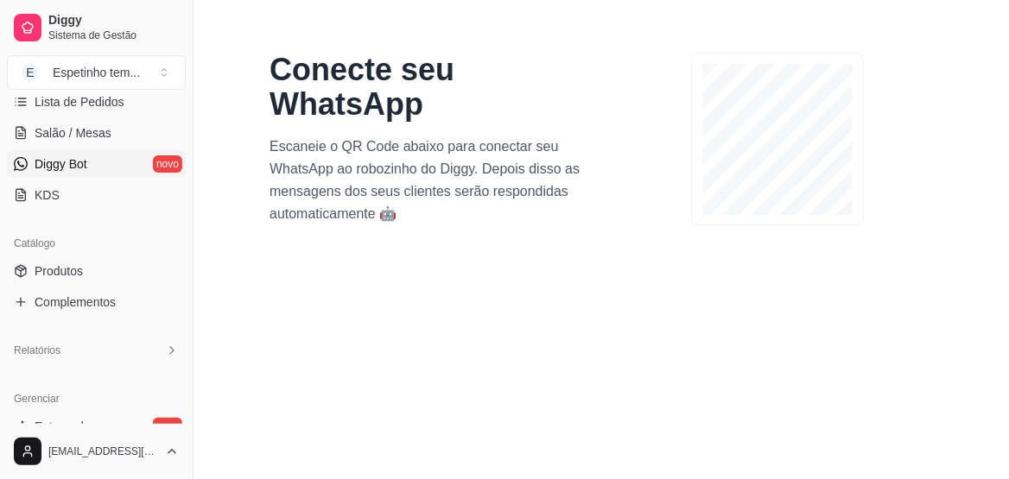
drag, startPoint x: 840, startPoint y: 48, endPoint x: 729, endPoint y: 244, distance: 224.7
click at [731, 247] on div "Conecte seu WhatsApp Escaneie o QR Code abaixo para conectar seu WhatsApp ao ro…" at bounding box center [601, 139] width 732 height 242
click at [770, 108] on div at bounding box center [777, 139] width 311 height 173
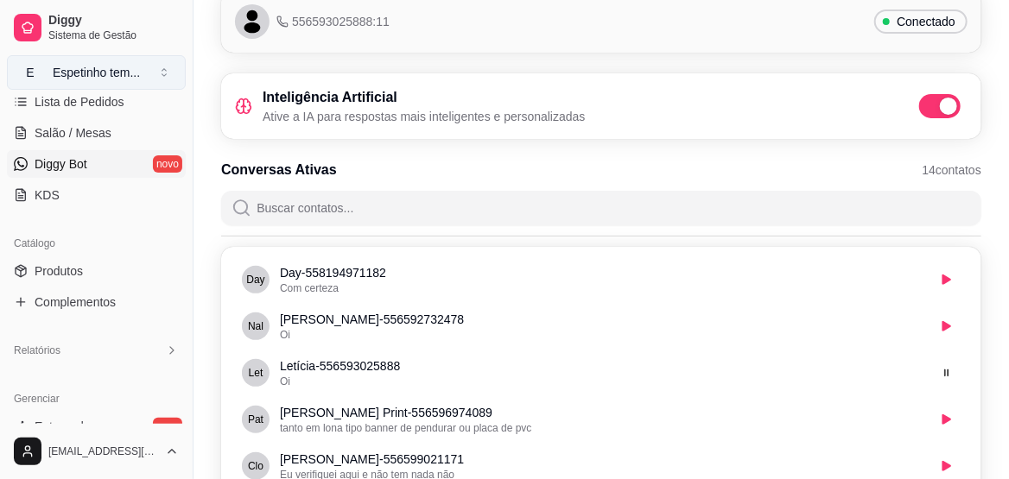
click at [166, 74] on button "E Espetinho tem ..." at bounding box center [96, 72] width 179 height 35
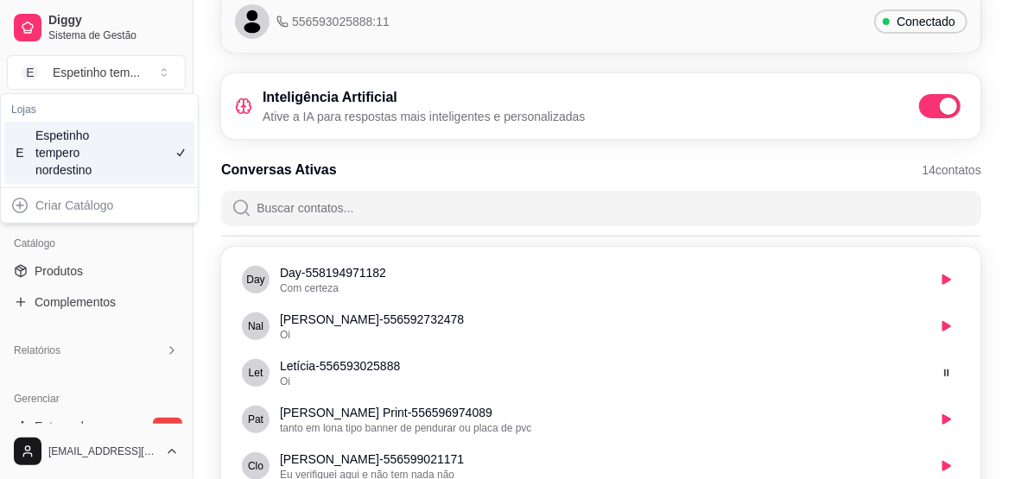
click at [457, 61] on div "556593025888:11 Conectado Inteligência Artificial Ative a IA para respostas mai…" at bounding box center [600, 459] width 815 height 959
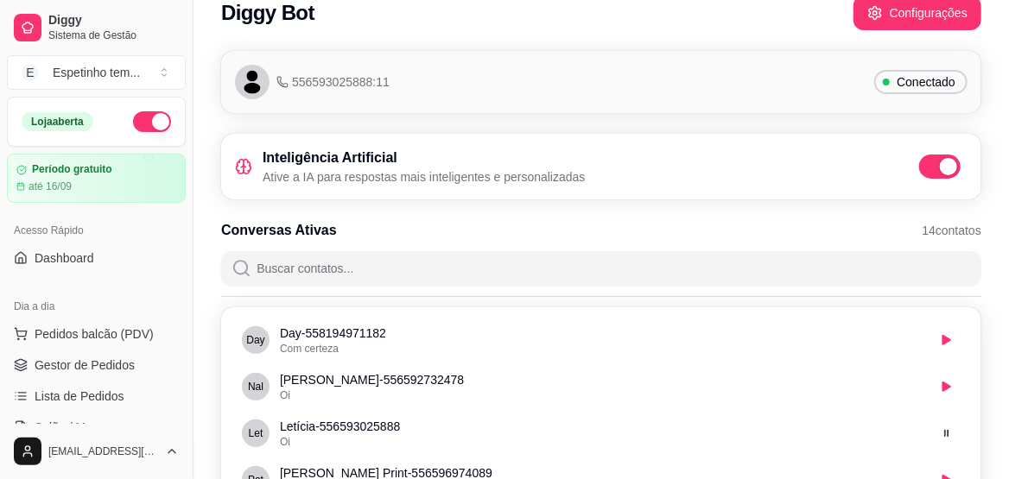
scroll to position [0, 0]
